Goal: Task Accomplishment & Management: Complete application form

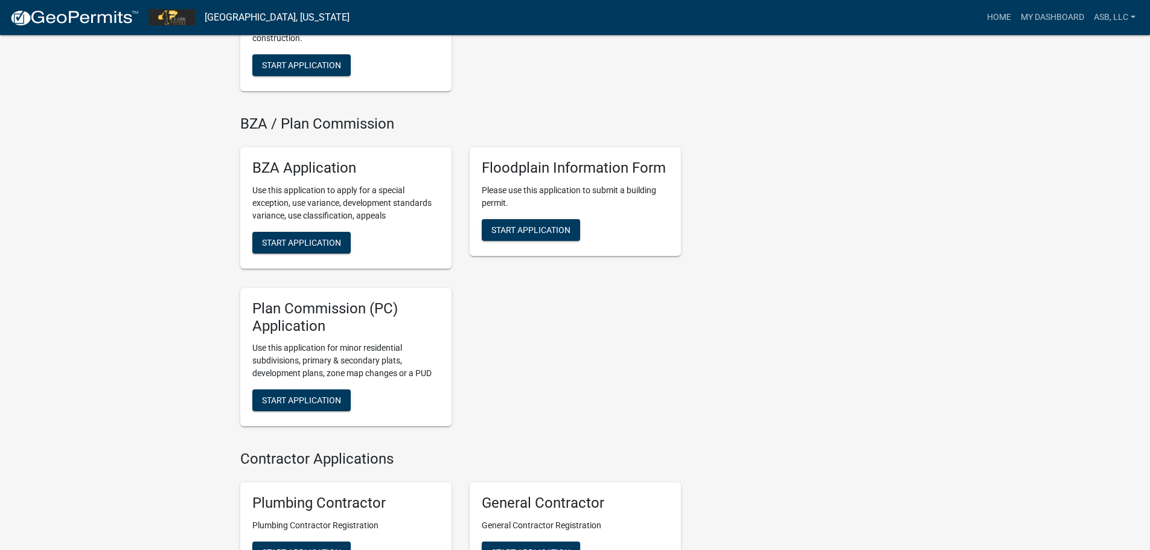
scroll to position [121, 0]
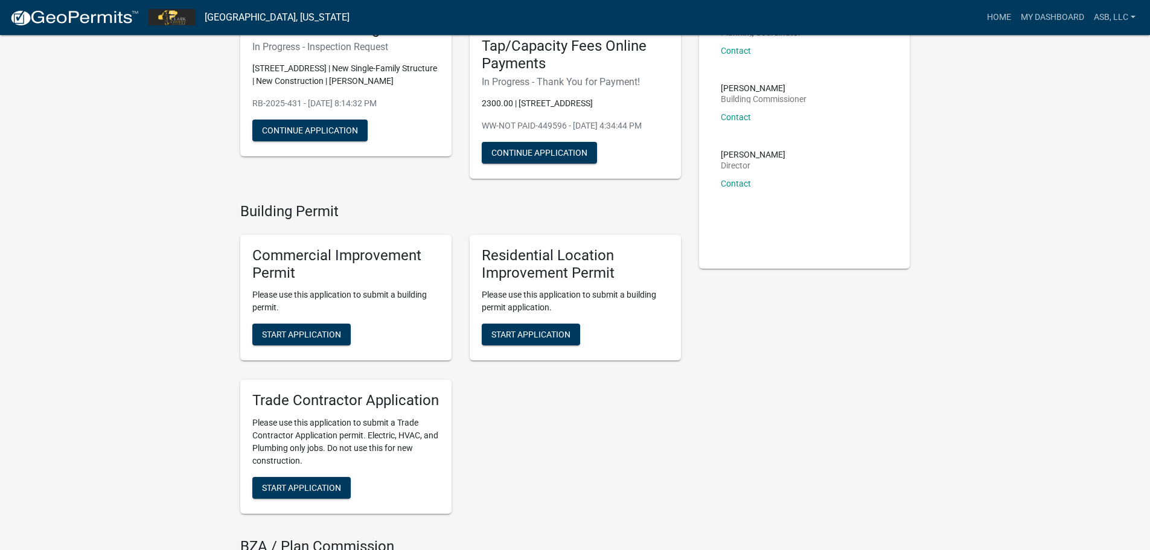
click at [107, 20] on img at bounding box center [74, 18] width 129 height 18
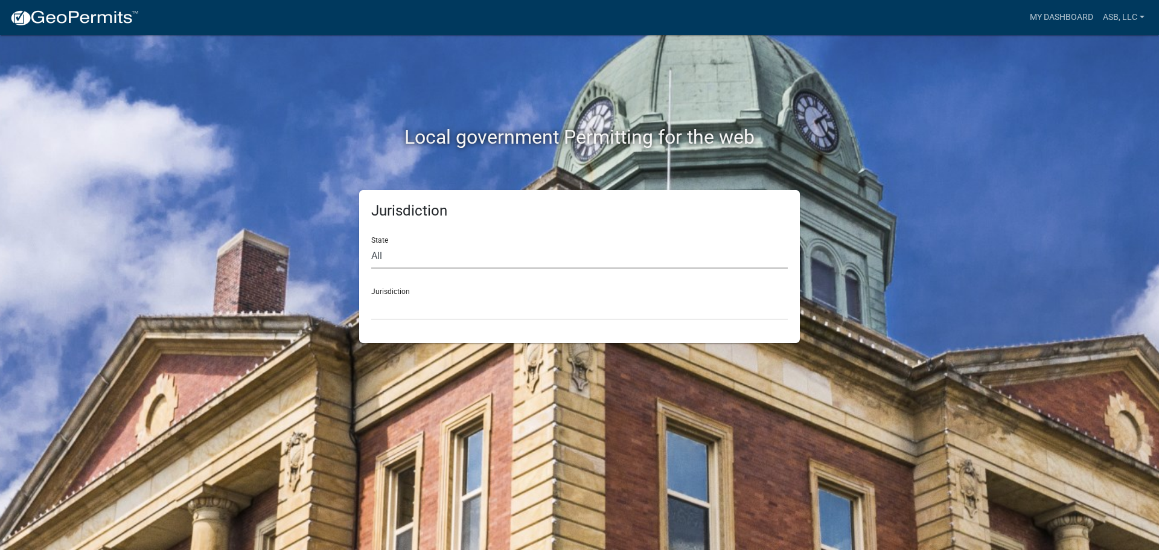
click at [451, 259] on select "All [US_STATE] [US_STATE] [US_STATE] [US_STATE] [US_STATE] [US_STATE] [US_STATE…" at bounding box center [579, 256] width 417 height 25
select select "[US_STATE]"
click at [371, 244] on select "All [US_STATE] [US_STATE] [US_STATE] [US_STATE] [US_STATE] [US_STATE] [US_STATE…" at bounding box center [579, 256] width 417 height 25
click at [415, 315] on select "City of [GEOGRAPHIC_DATA], [US_STATE] City of [GEOGRAPHIC_DATA], [US_STATE] Cit…" at bounding box center [579, 307] width 417 height 25
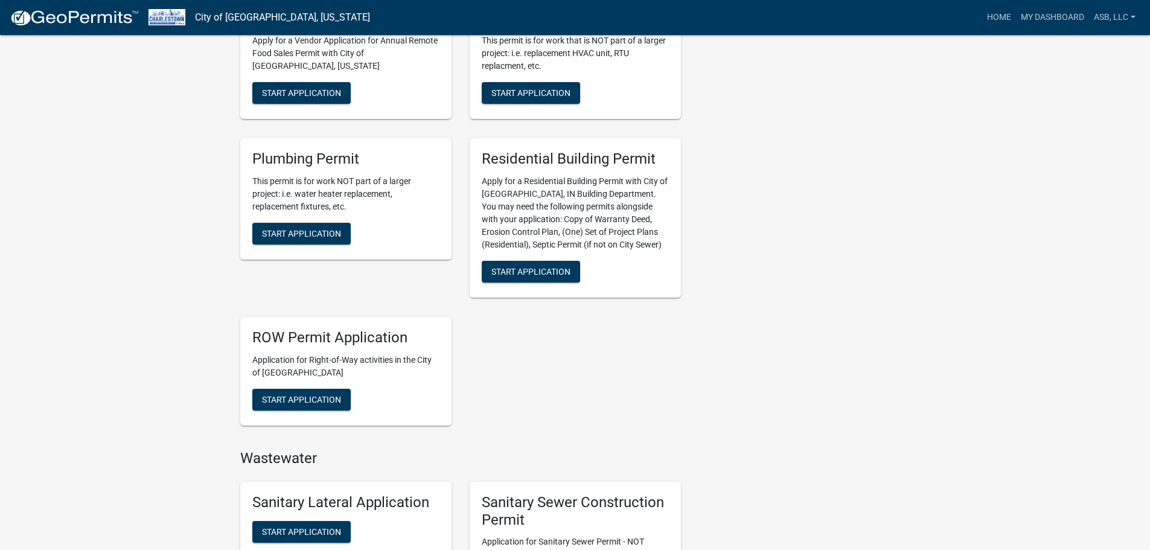
scroll to position [604, 0]
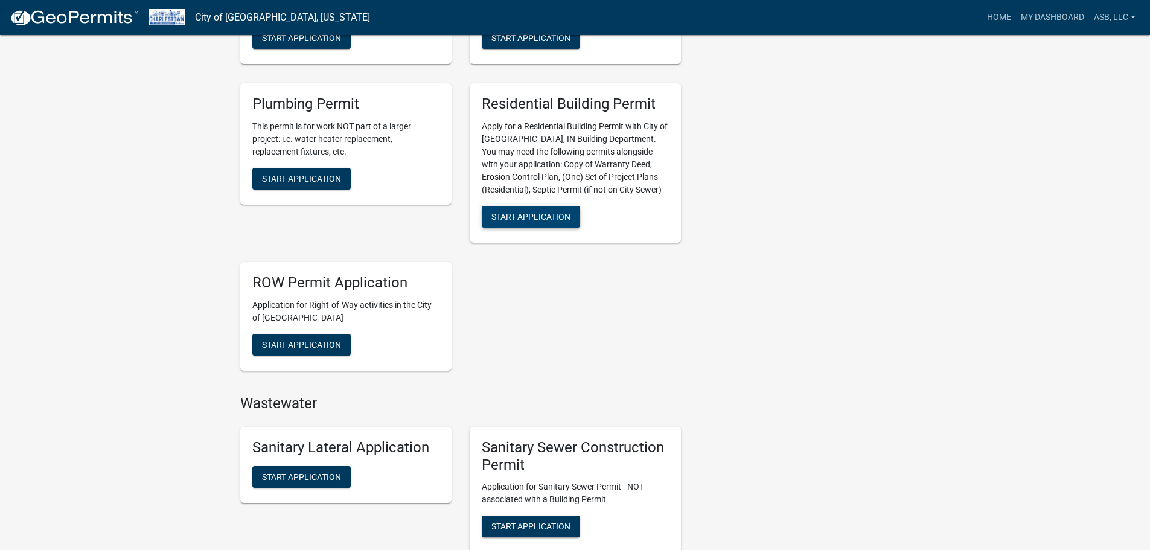
click at [554, 218] on span "Start Application" at bounding box center [530, 217] width 79 height 10
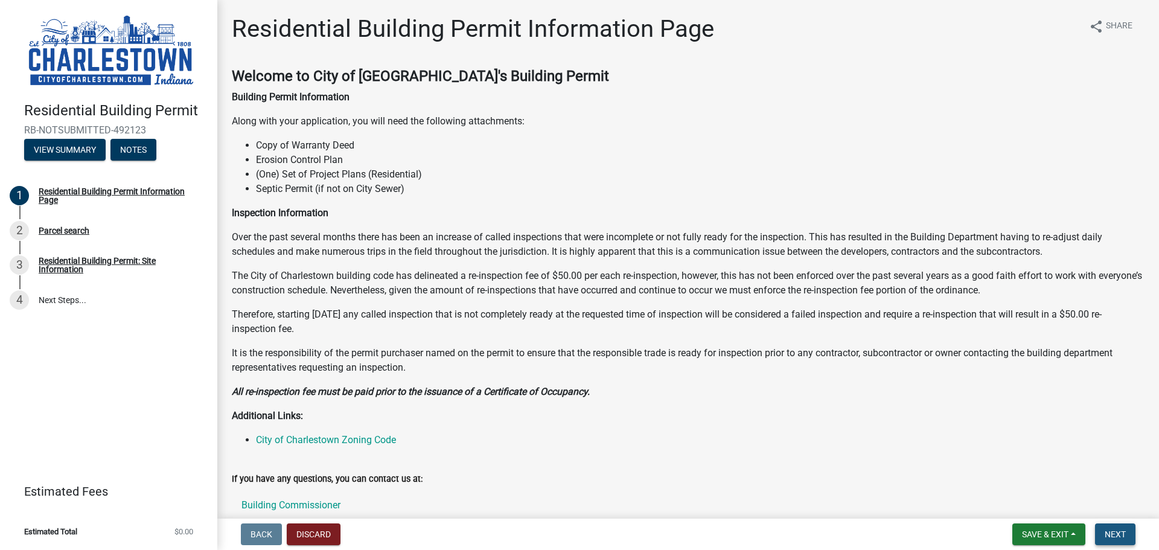
click at [1102, 530] on button "Next" at bounding box center [1115, 534] width 40 height 22
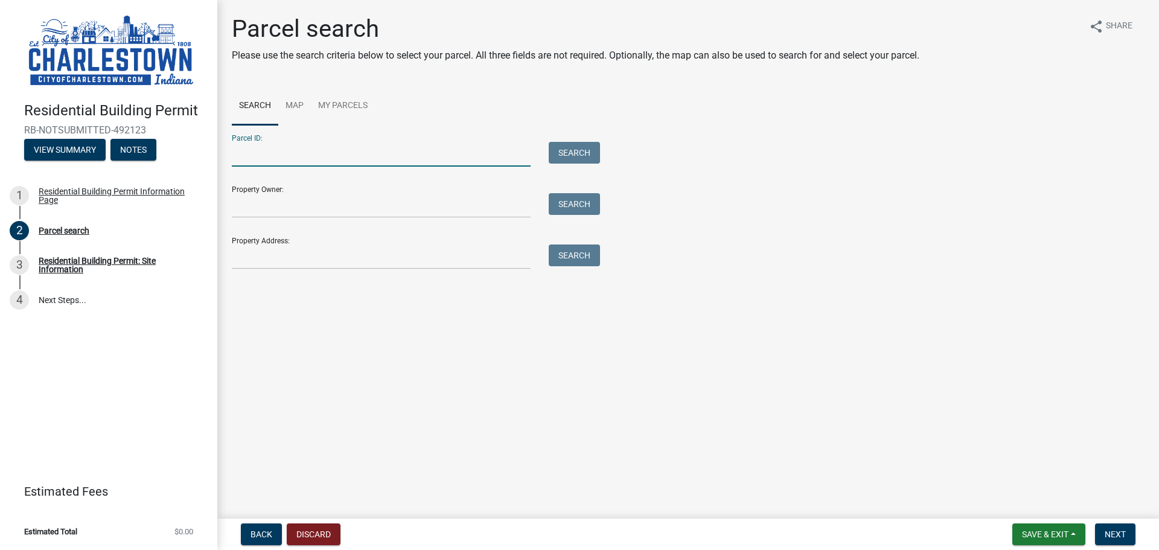
click at [314, 164] on input "Parcel ID:" at bounding box center [381, 154] width 299 height 25
type input "10-18-13-500-775.000-004"
